Goal: Navigation & Orientation: Find specific page/section

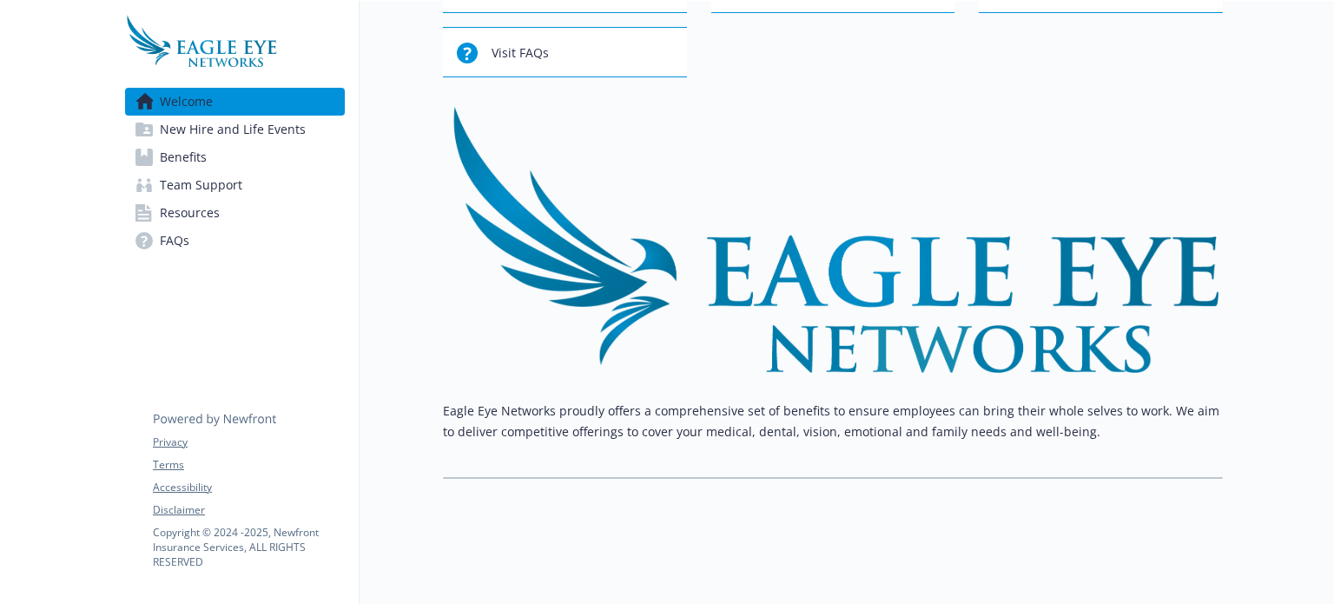
scroll to position [158, 0]
click at [309, 135] on link "New Hire and Life Events" at bounding box center [235, 130] width 220 height 28
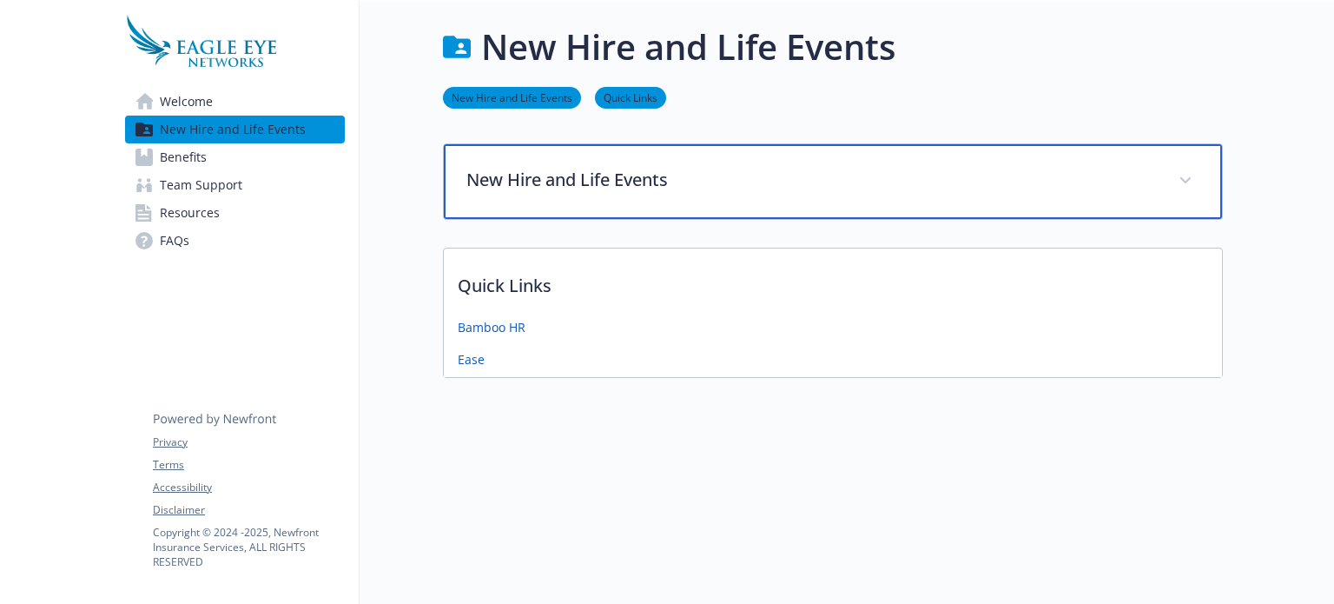
click at [986, 144] on div "New Hire and Life Events" at bounding box center [833, 181] width 778 height 75
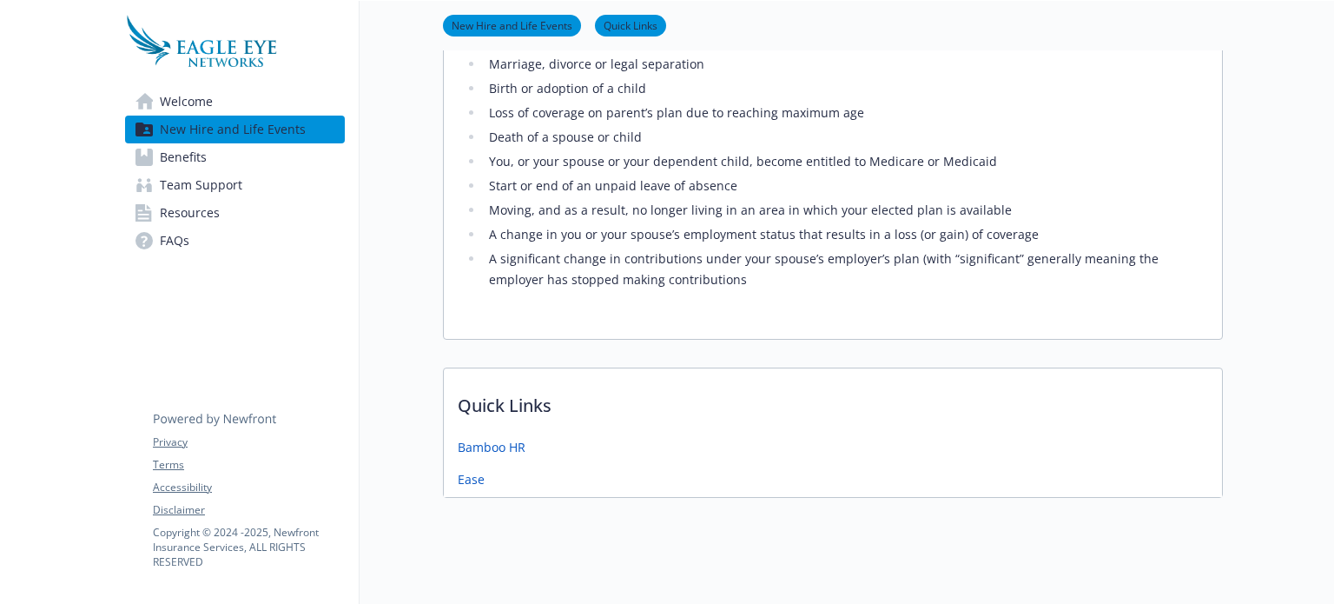
scroll to position [509, 0]
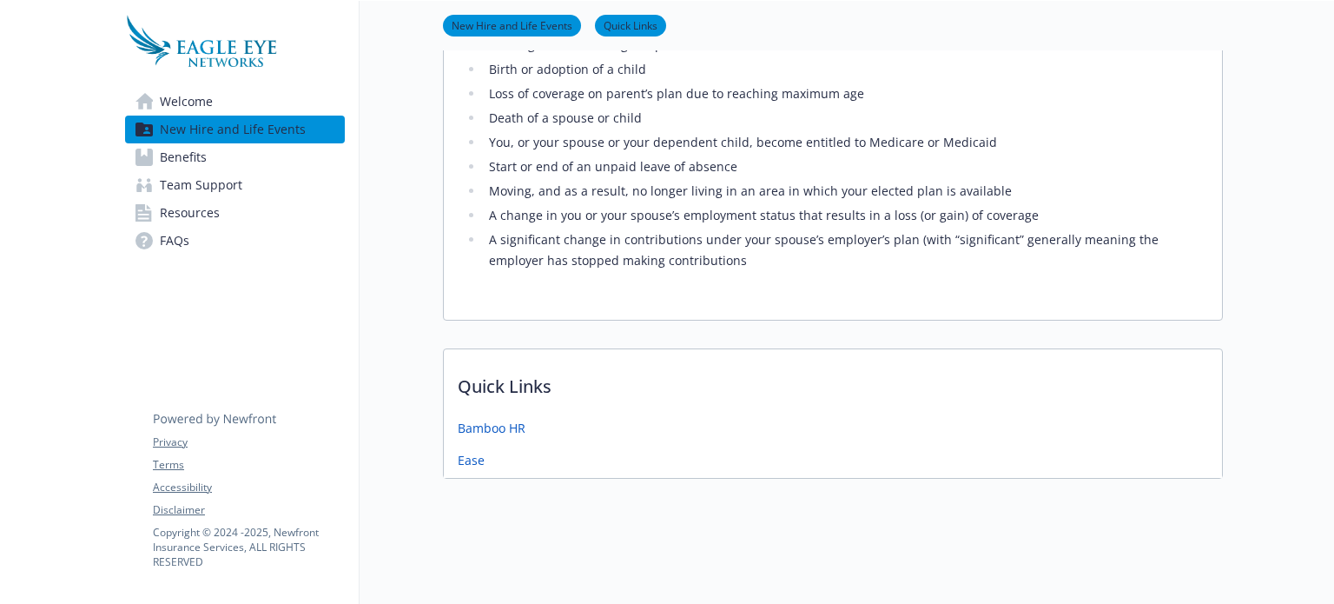
click at [261, 156] on link "Benefits" at bounding box center [235, 157] width 220 height 28
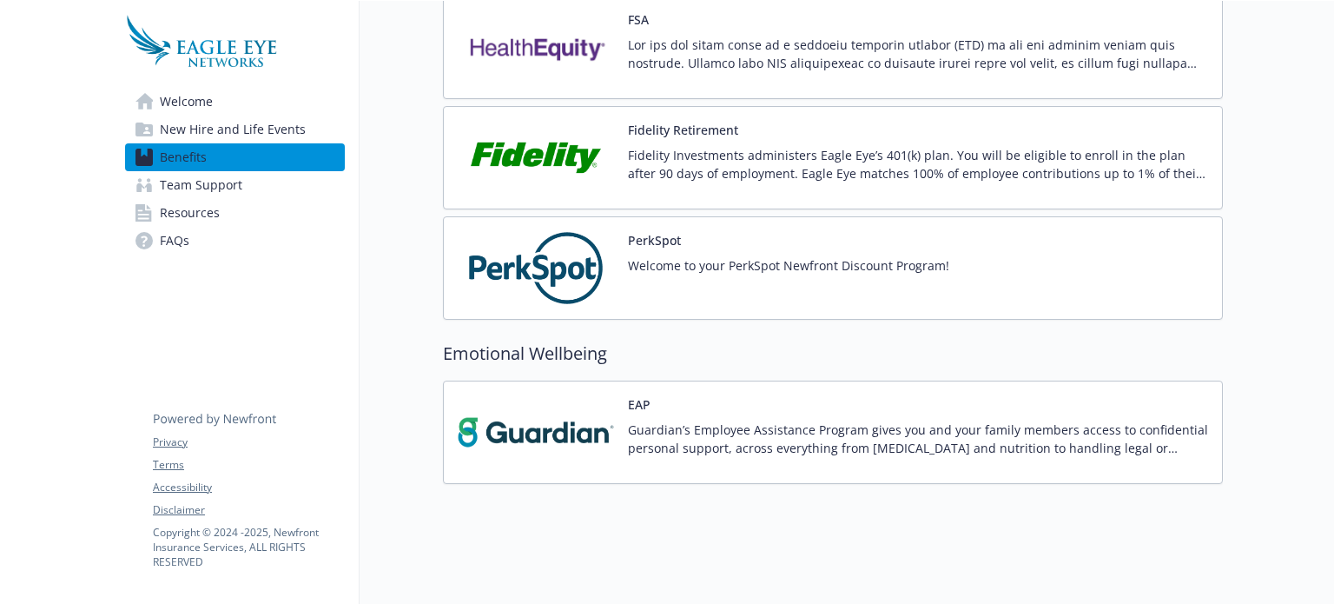
scroll to position [1746, 0]
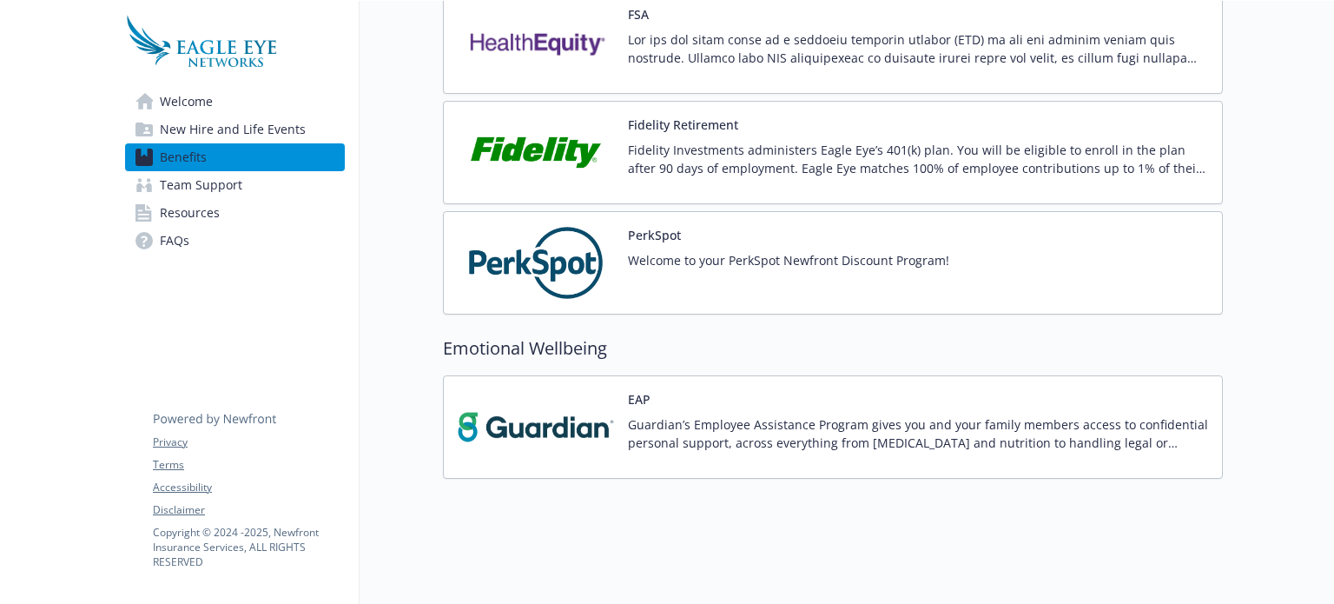
click at [229, 193] on span "Team Support" at bounding box center [201, 185] width 83 height 28
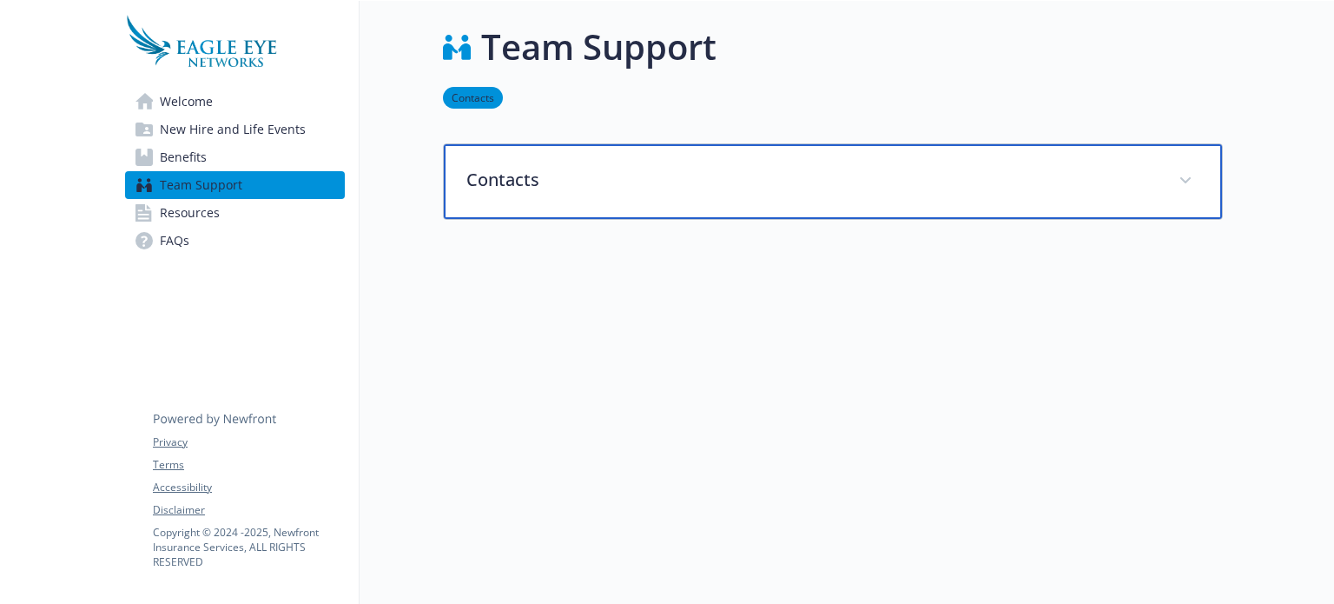
click at [603, 167] on p "Contacts" at bounding box center [811, 180] width 691 height 26
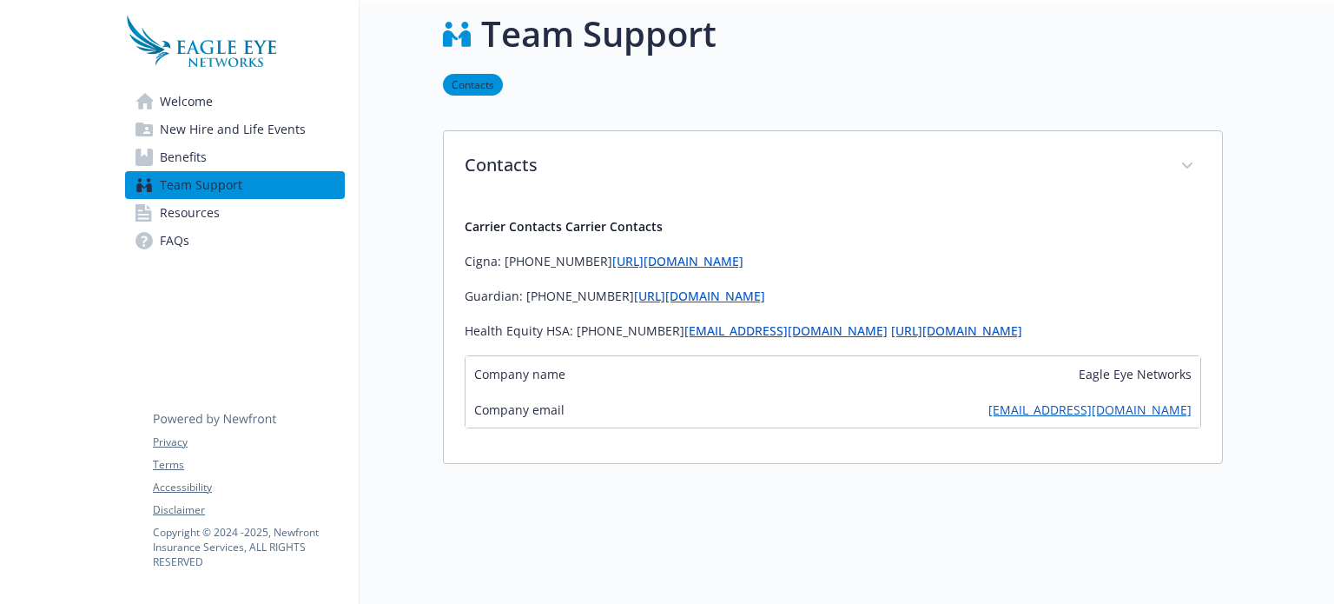
click at [241, 204] on link "Resources" at bounding box center [235, 213] width 220 height 28
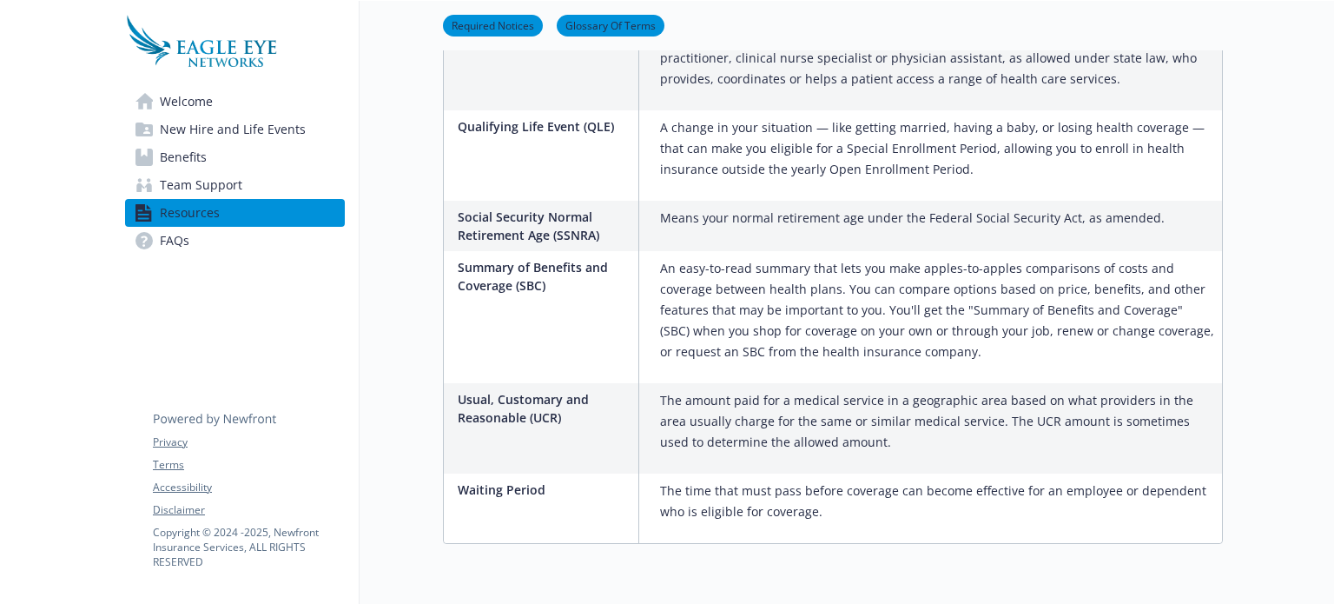
scroll to position [2967, 0]
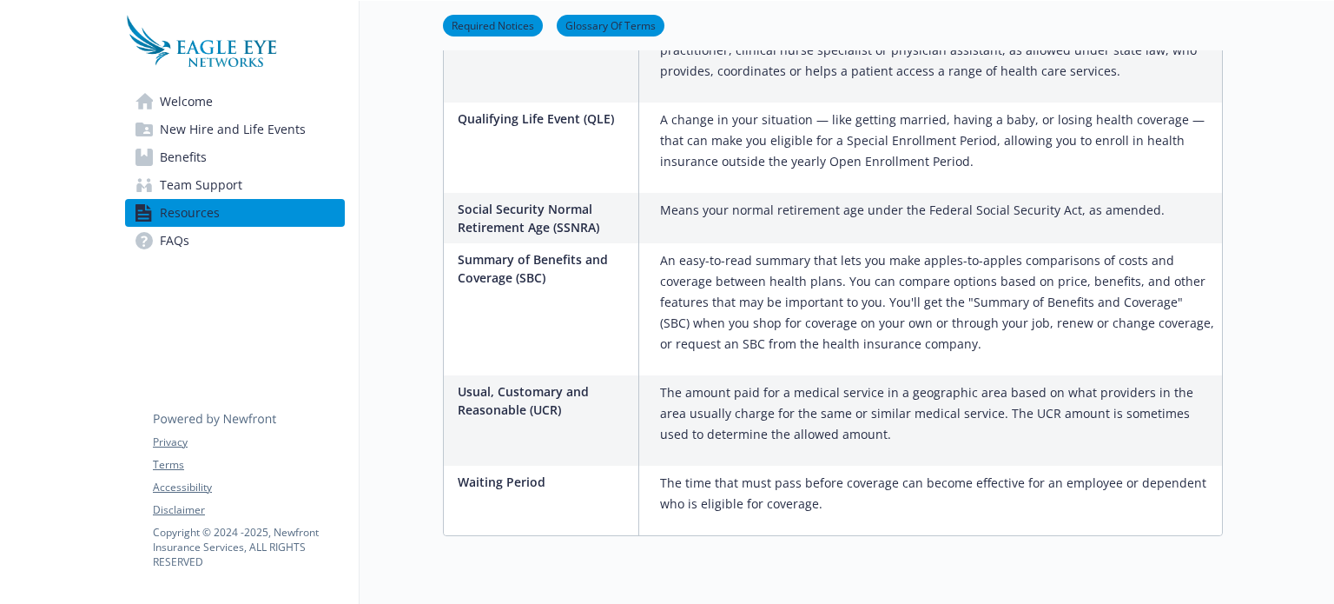
click at [200, 251] on link "FAQs" at bounding box center [235, 241] width 220 height 28
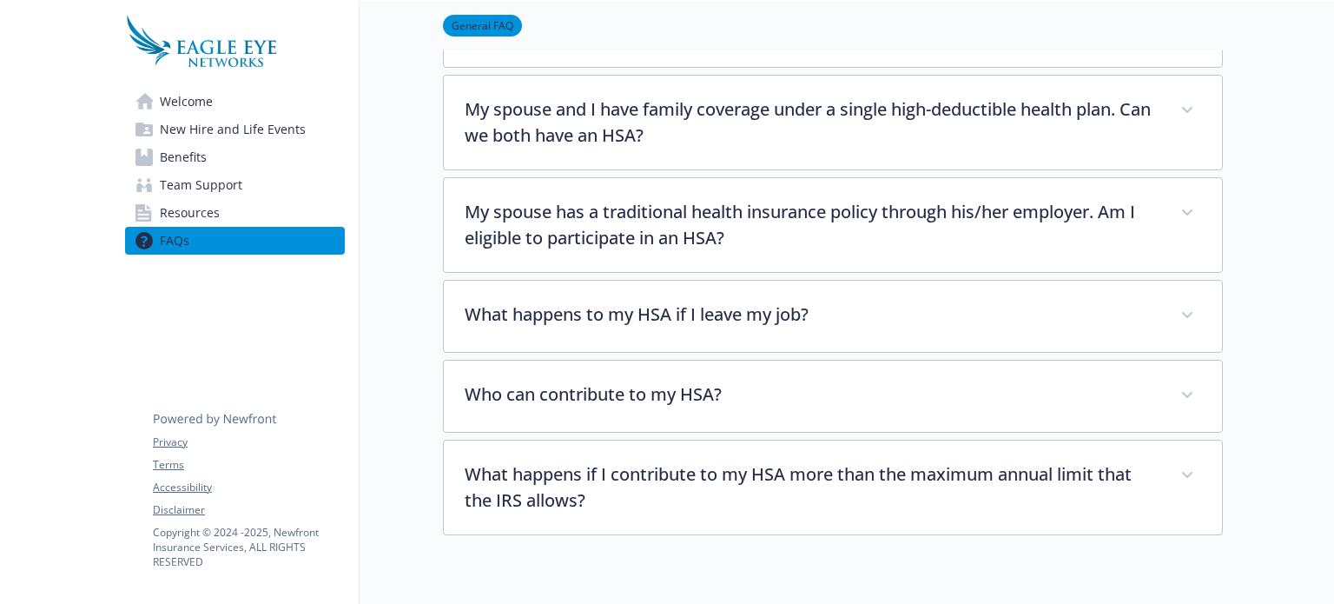
scroll to position [2429, 0]
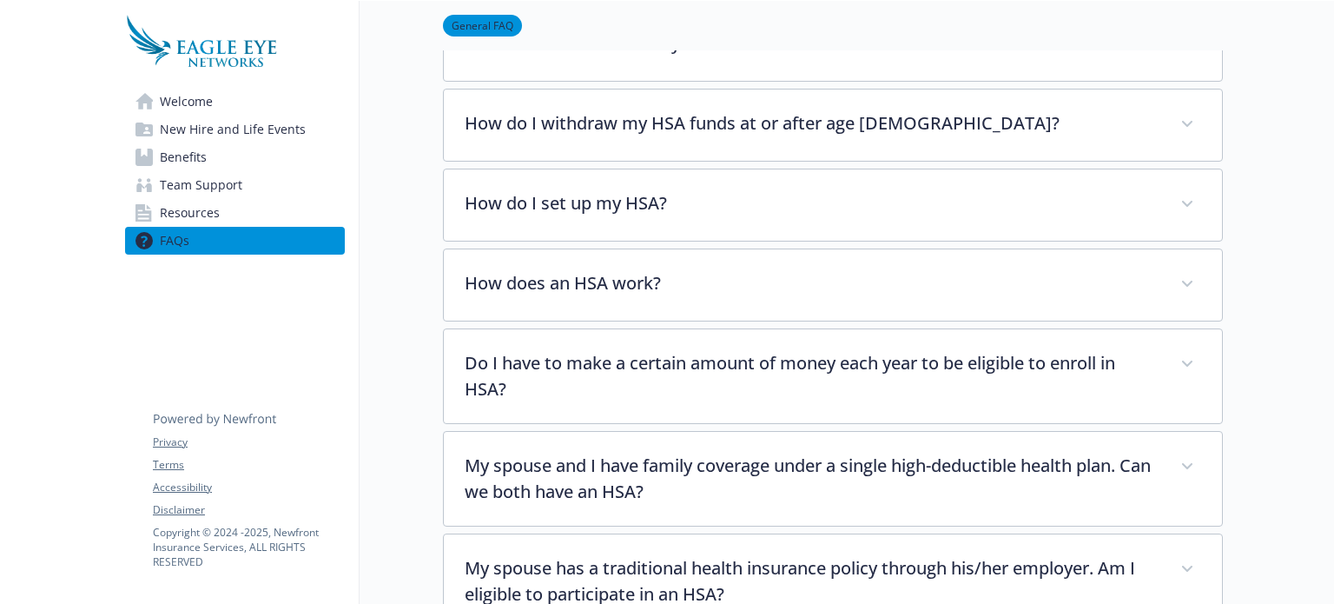
click at [202, 96] on span "Welcome" at bounding box center [186, 102] width 53 height 28
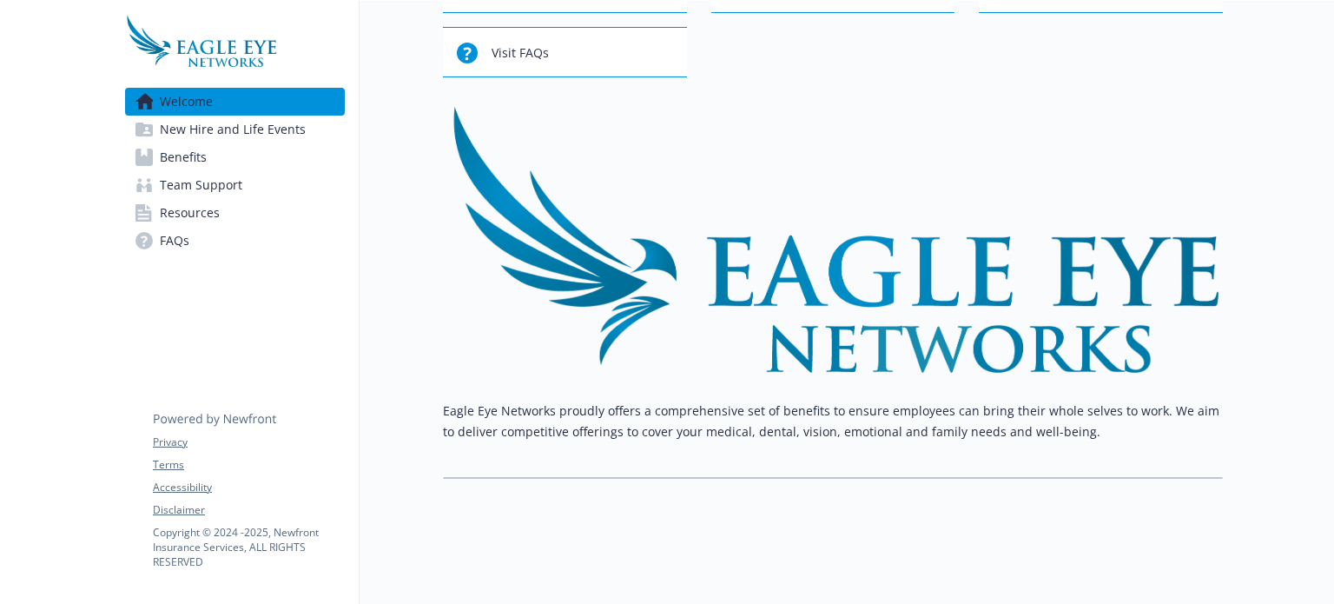
scroll to position [158, 0]
